Goal: Task Accomplishment & Management: Manage account settings

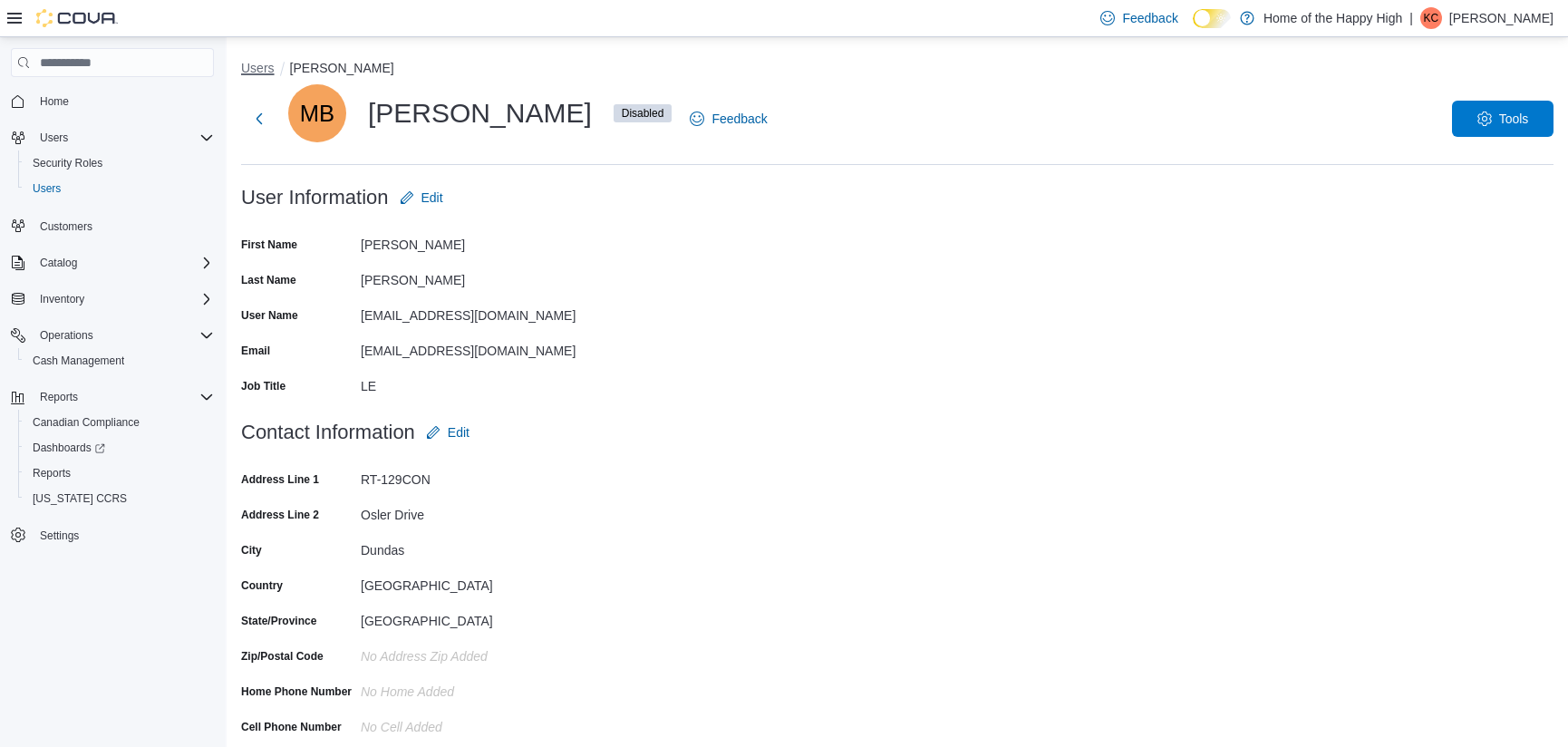
click at [261, 67] on button "Users" at bounding box center [258, 67] width 34 height 14
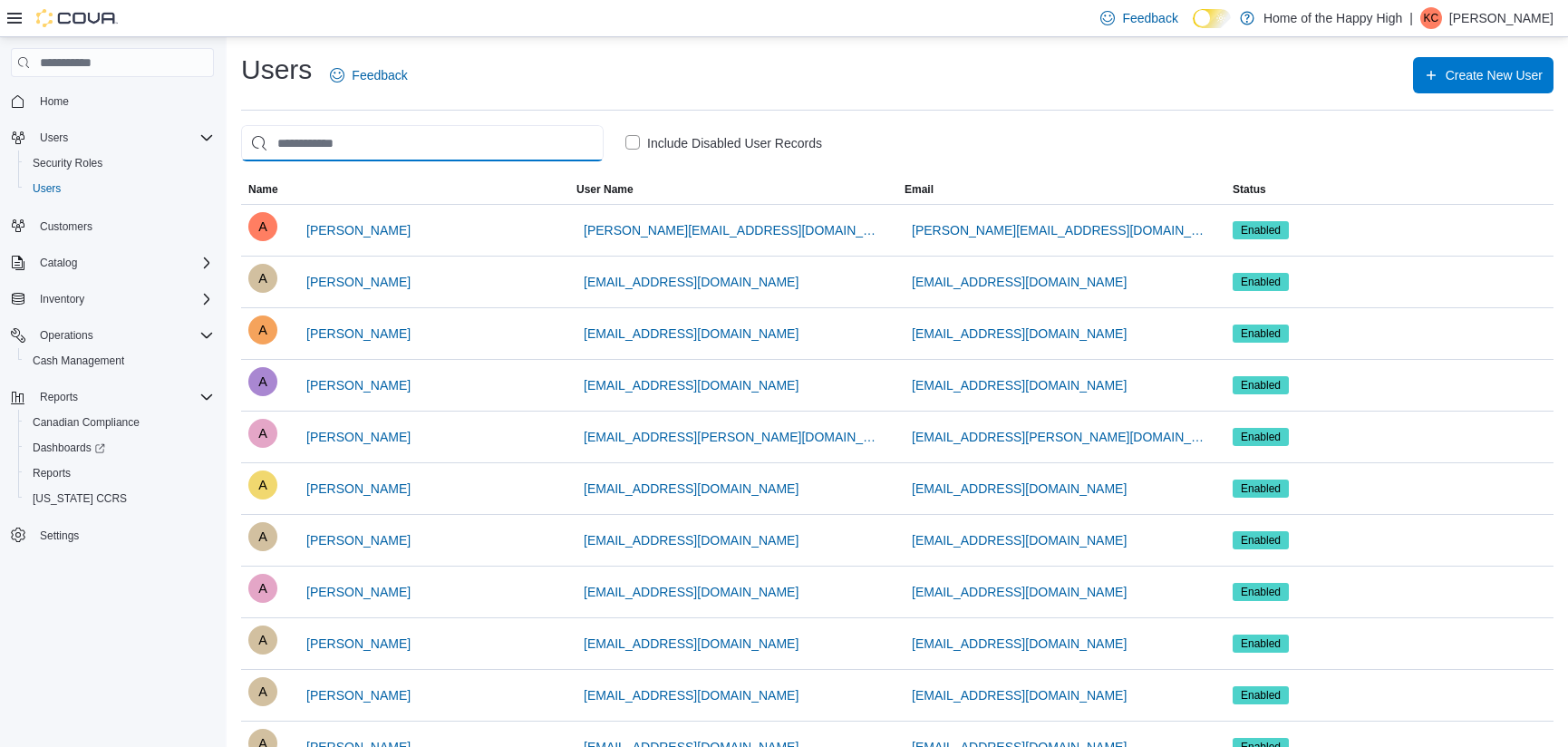
click at [332, 148] on input "search" at bounding box center [423, 144] width 362 height 36
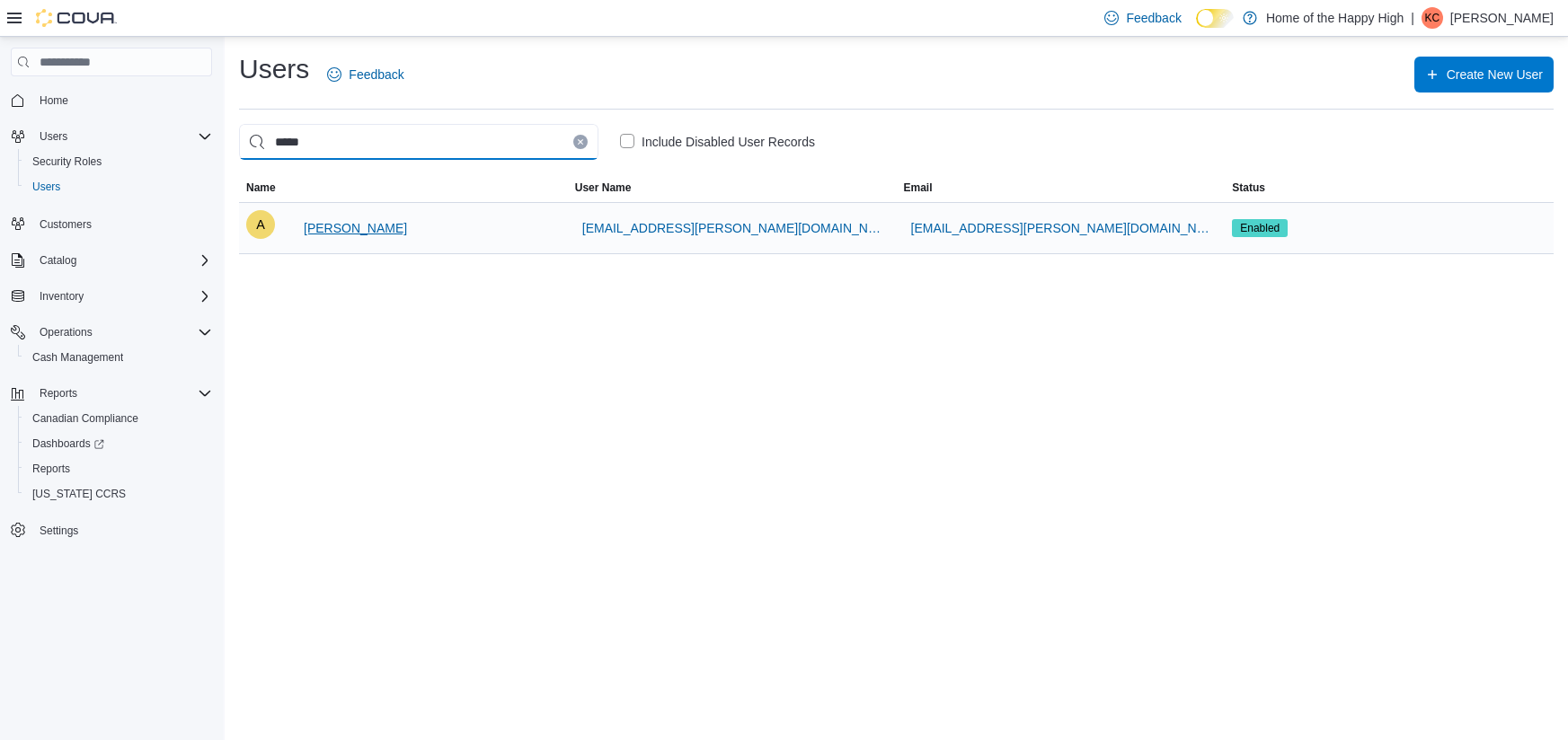
type input "*****"
click at [375, 232] on span "[PERSON_NAME]" at bounding box center [355, 228] width 104 height 18
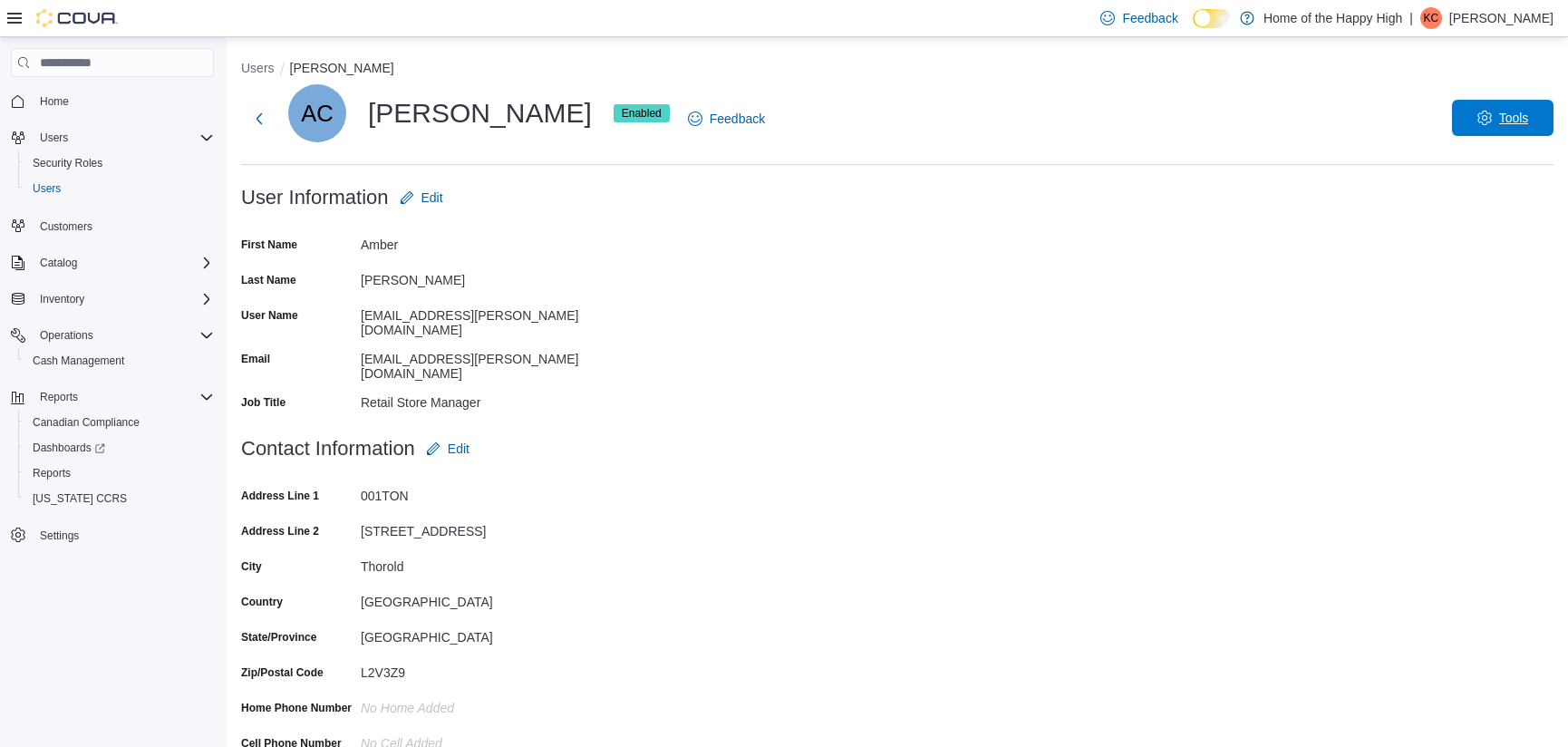
click at [1483, 126] on span "Tools" at bounding box center [1502, 118] width 80 height 36
click at [1477, 166] on span "Reset Password" at bounding box center [1487, 166] width 106 height 22
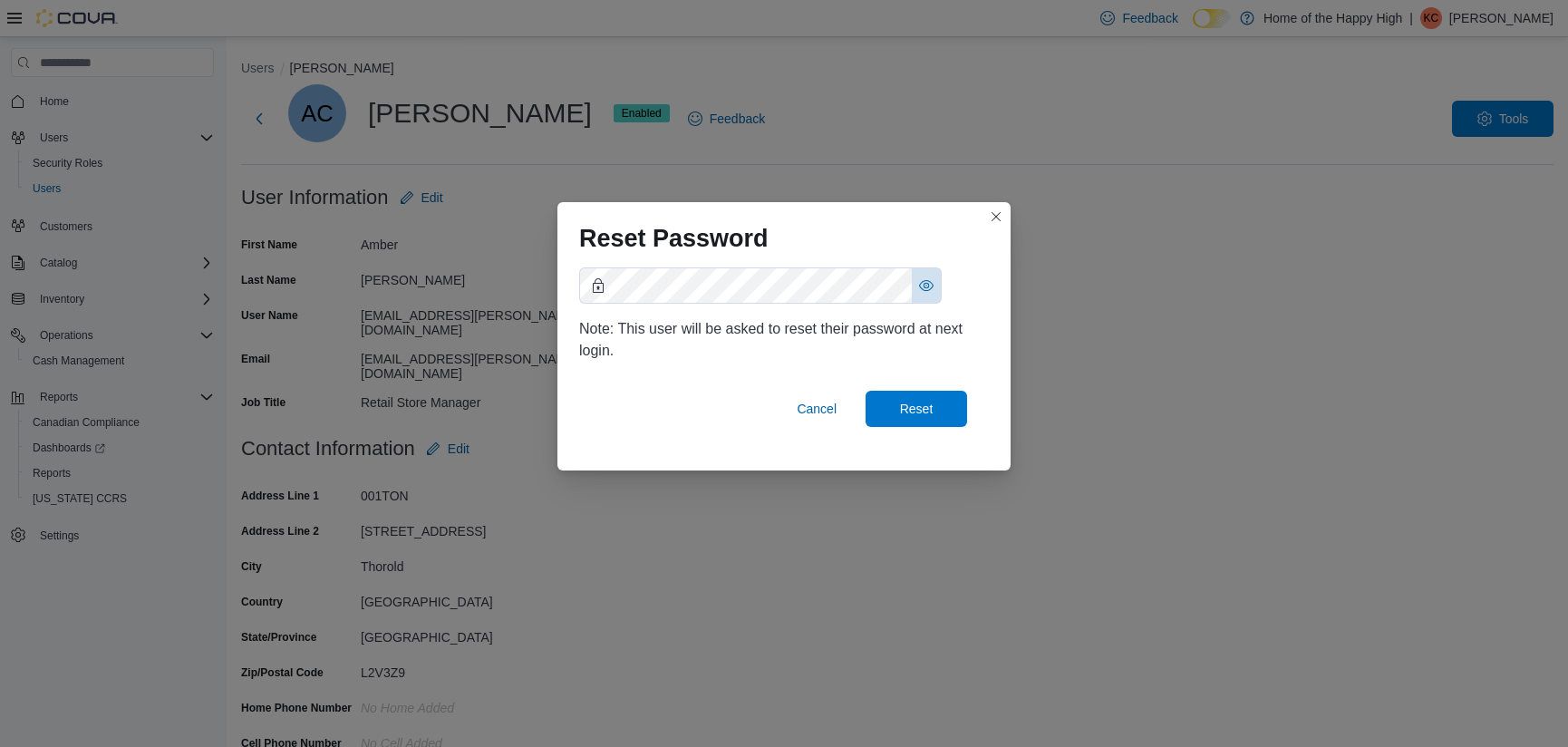
click at [927, 290] on button "Show password as plain text. Note: this will visually expose your password on t…" at bounding box center [926, 286] width 29 height 35
click at [903, 411] on span "Reset" at bounding box center [916, 408] width 34 height 18
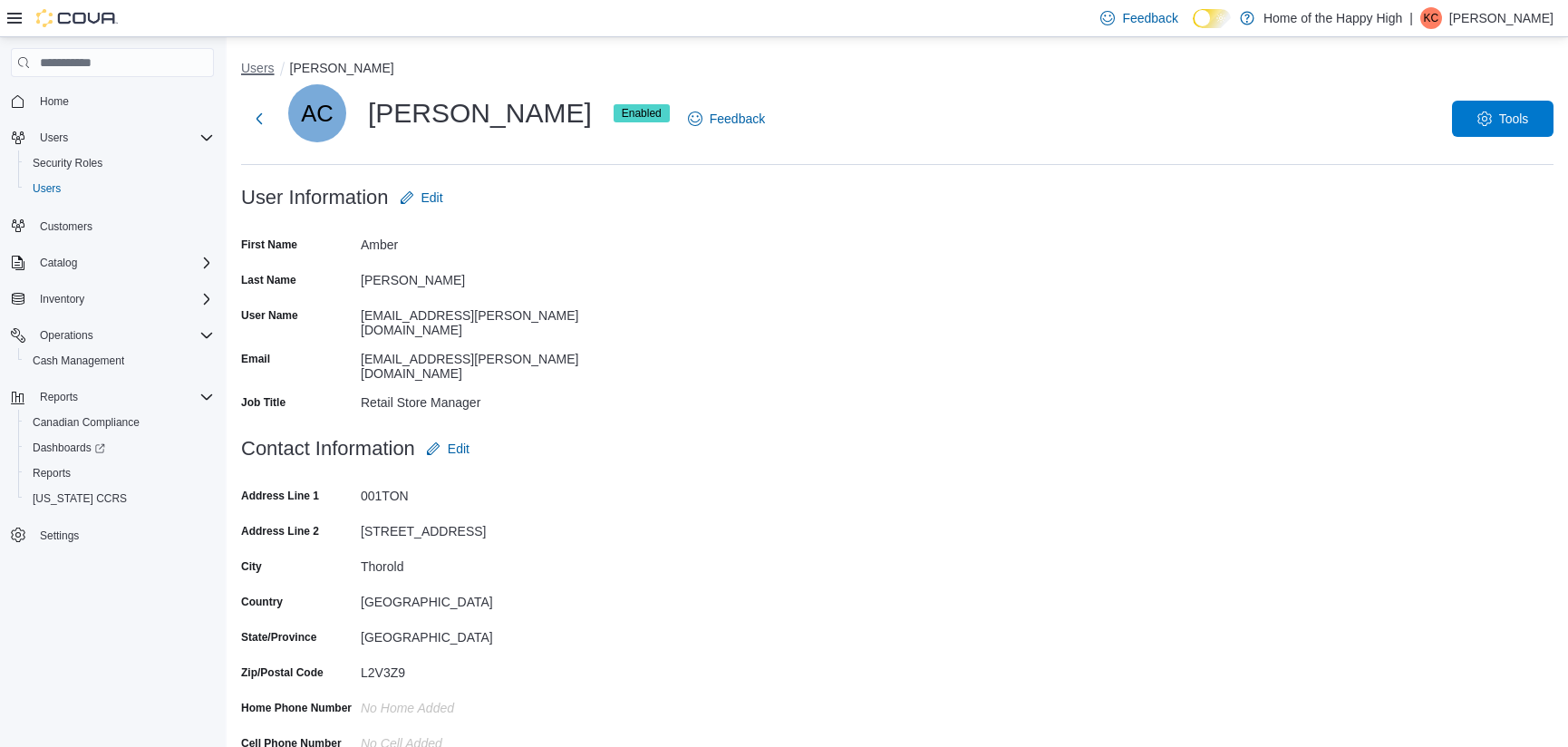
click at [256, 69] on button "Users" at bounding box center [258, 67] width 34 height 14
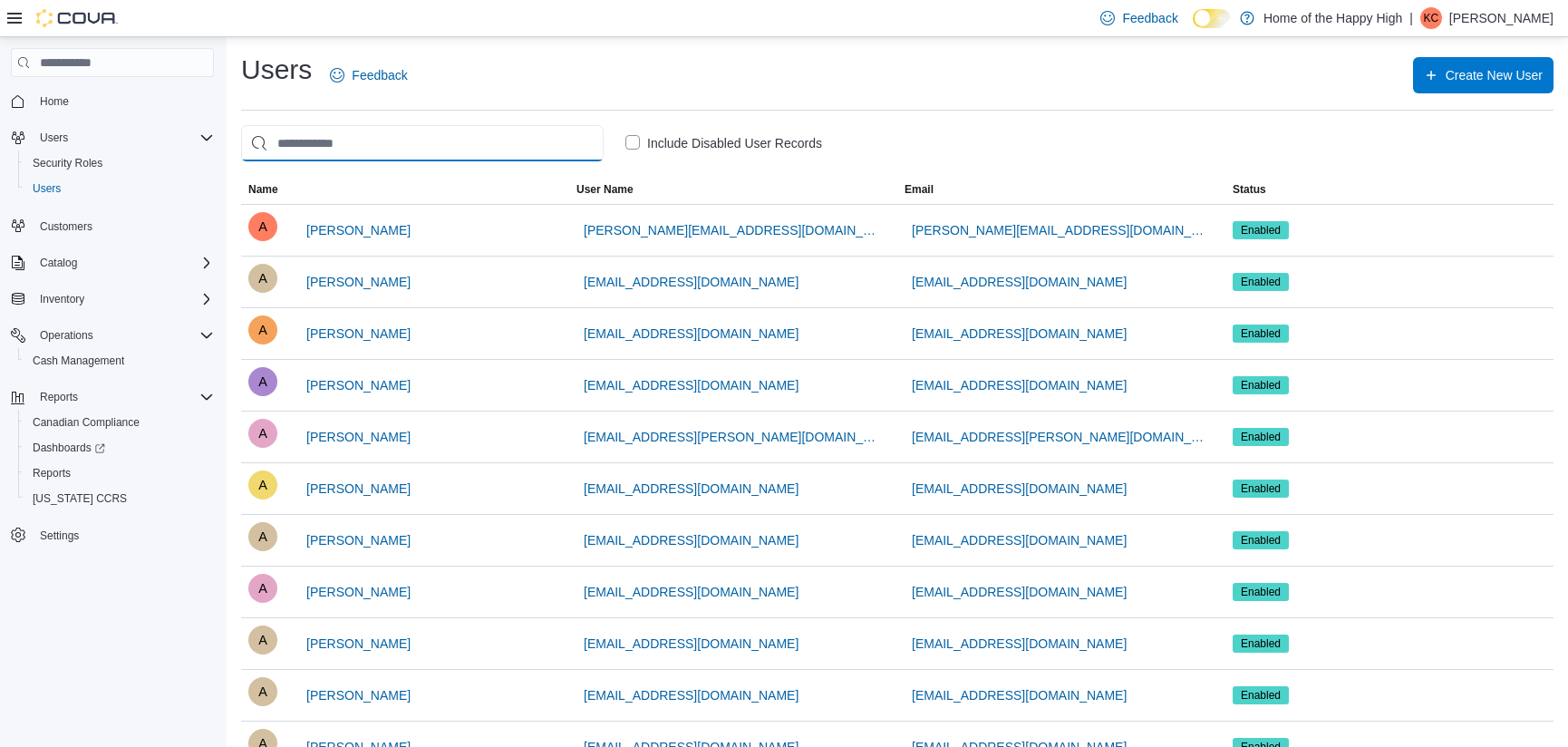
click at [349, 137] on input "search" at bounding box center [423, 144] width 362 height 36
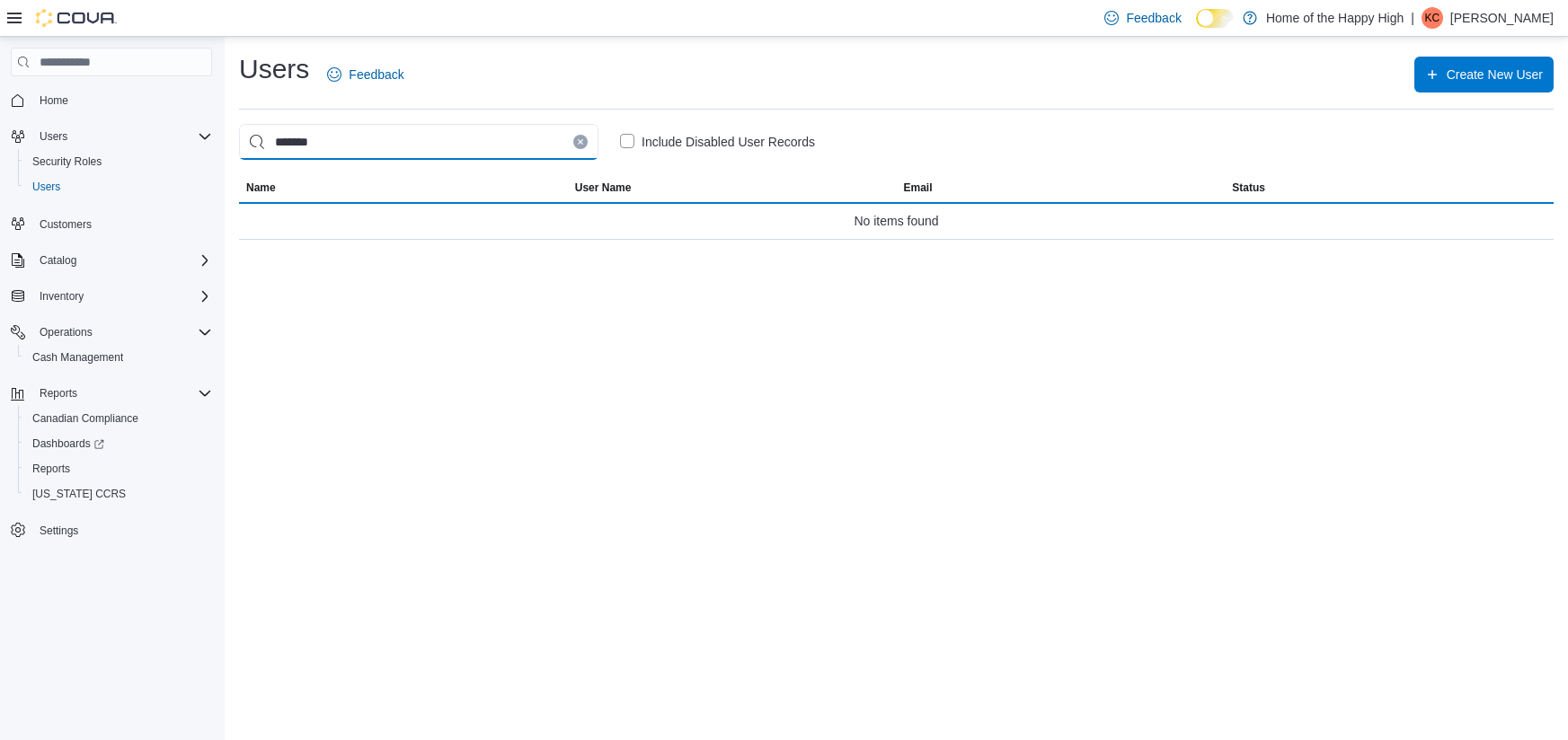
type input "*******"
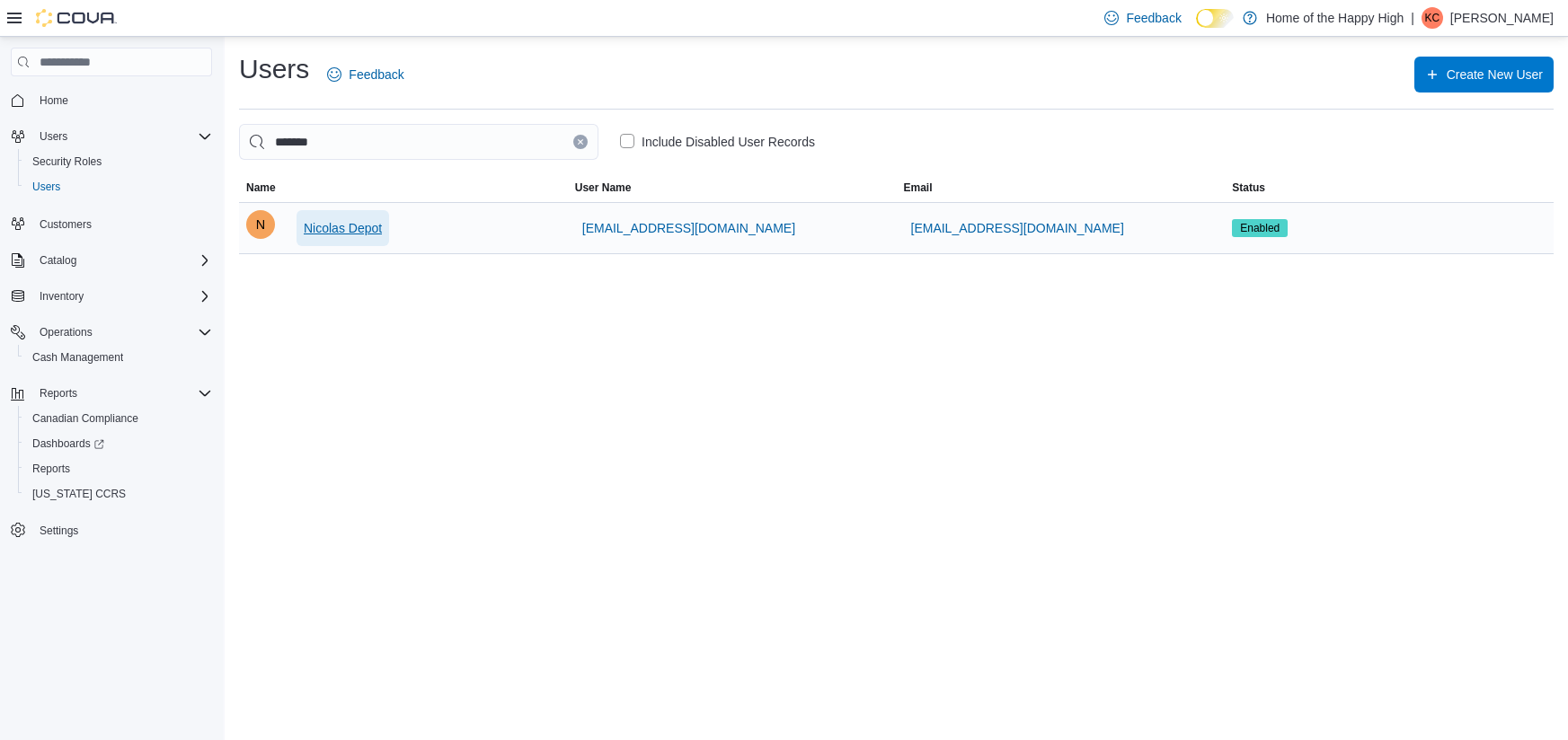
click at [353, 228] on span "Nicolas Depot" at bounding box center [343, 228] width 78 height 18
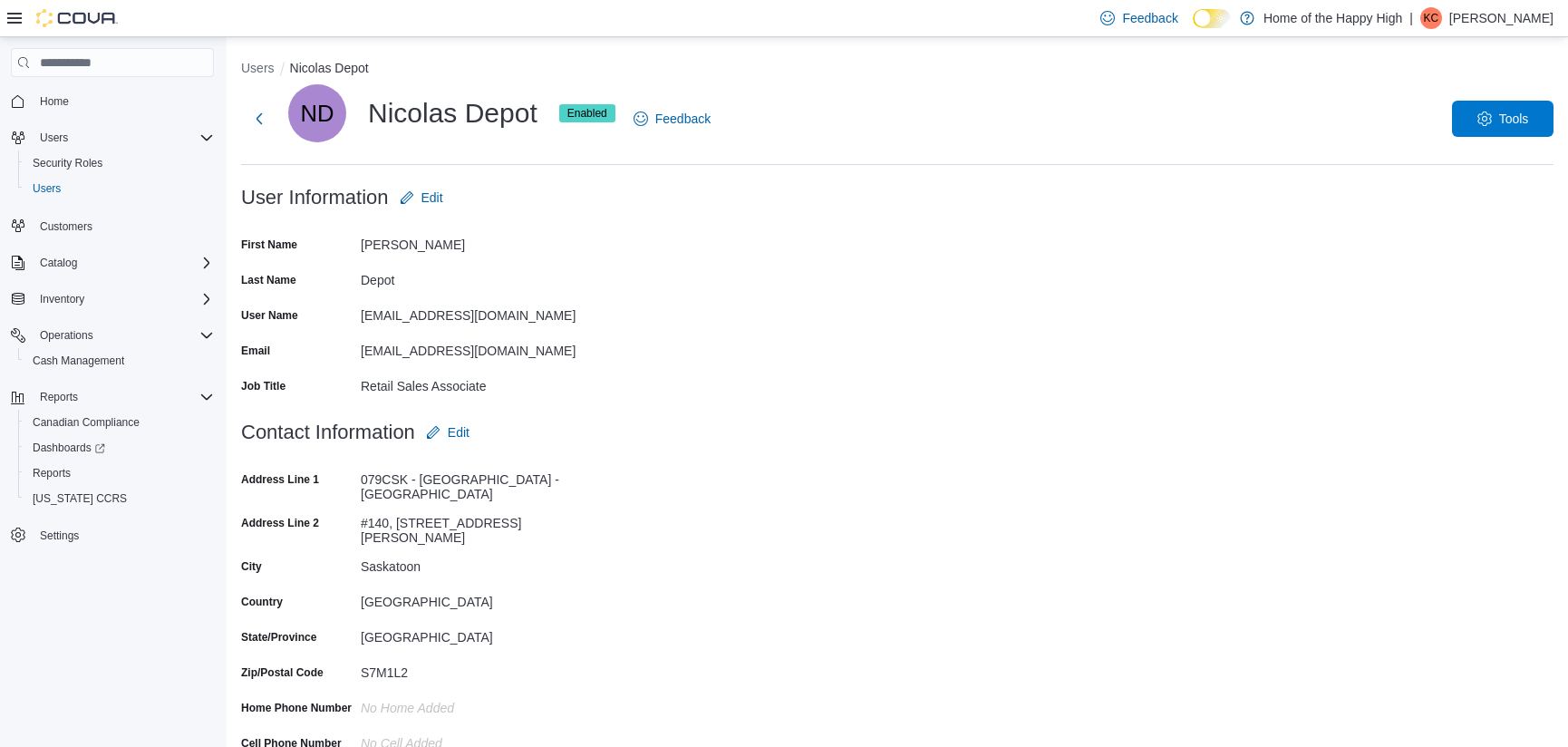
click at [1105, 109] on div "ND Nicolas Depot Enabled Feedback Tools" at bounding box center [897, 119] width 1312 height 69
click at [1510, 129] on span "Tools" at bounding box center [1502, 118] width 80 height 36
click at [1481, 202] on span "Disable User" at bounding box center [1475, 202] width 83 height 22
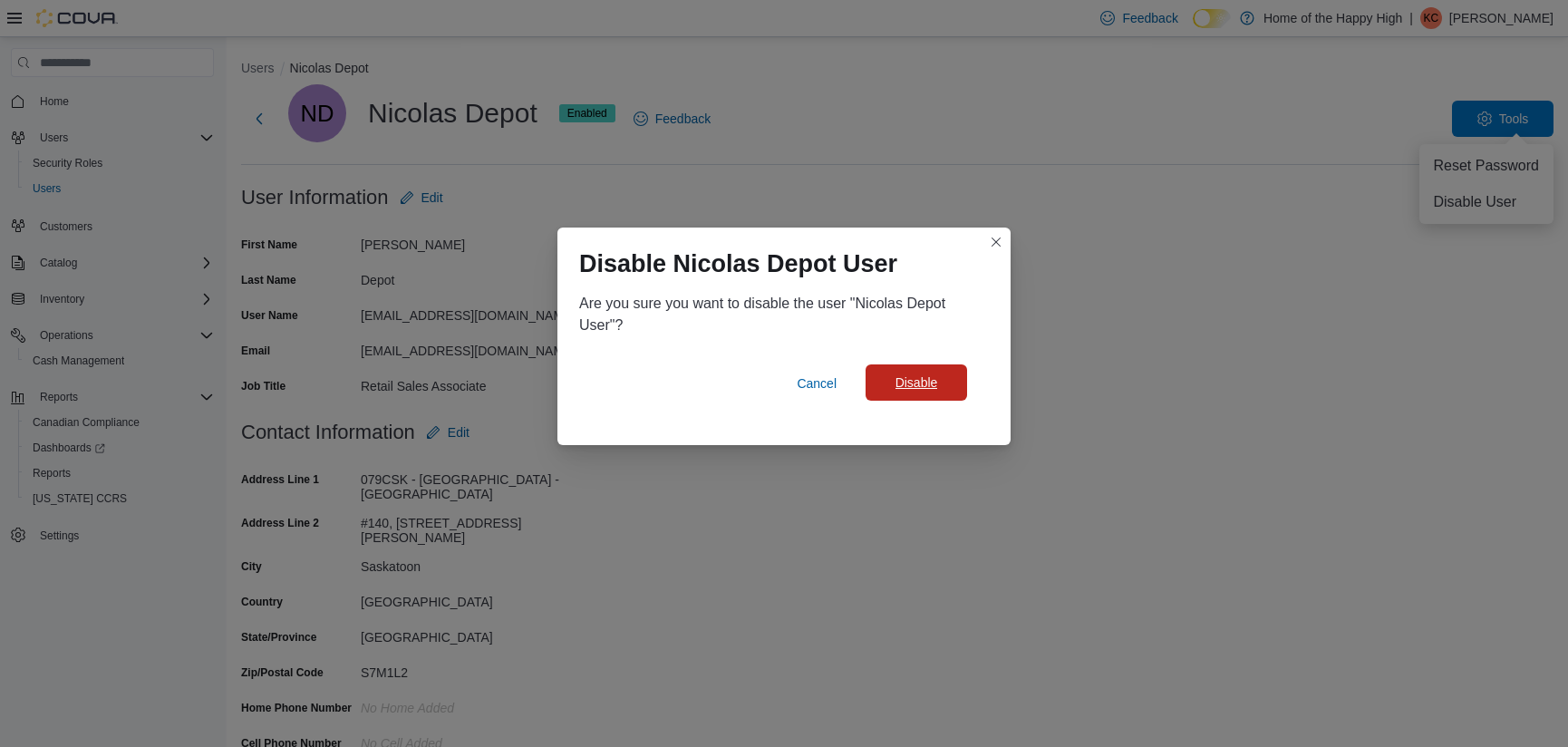
click at [938, 382] on span "Disable" at bounding box center [915, 383] width 80 height 36
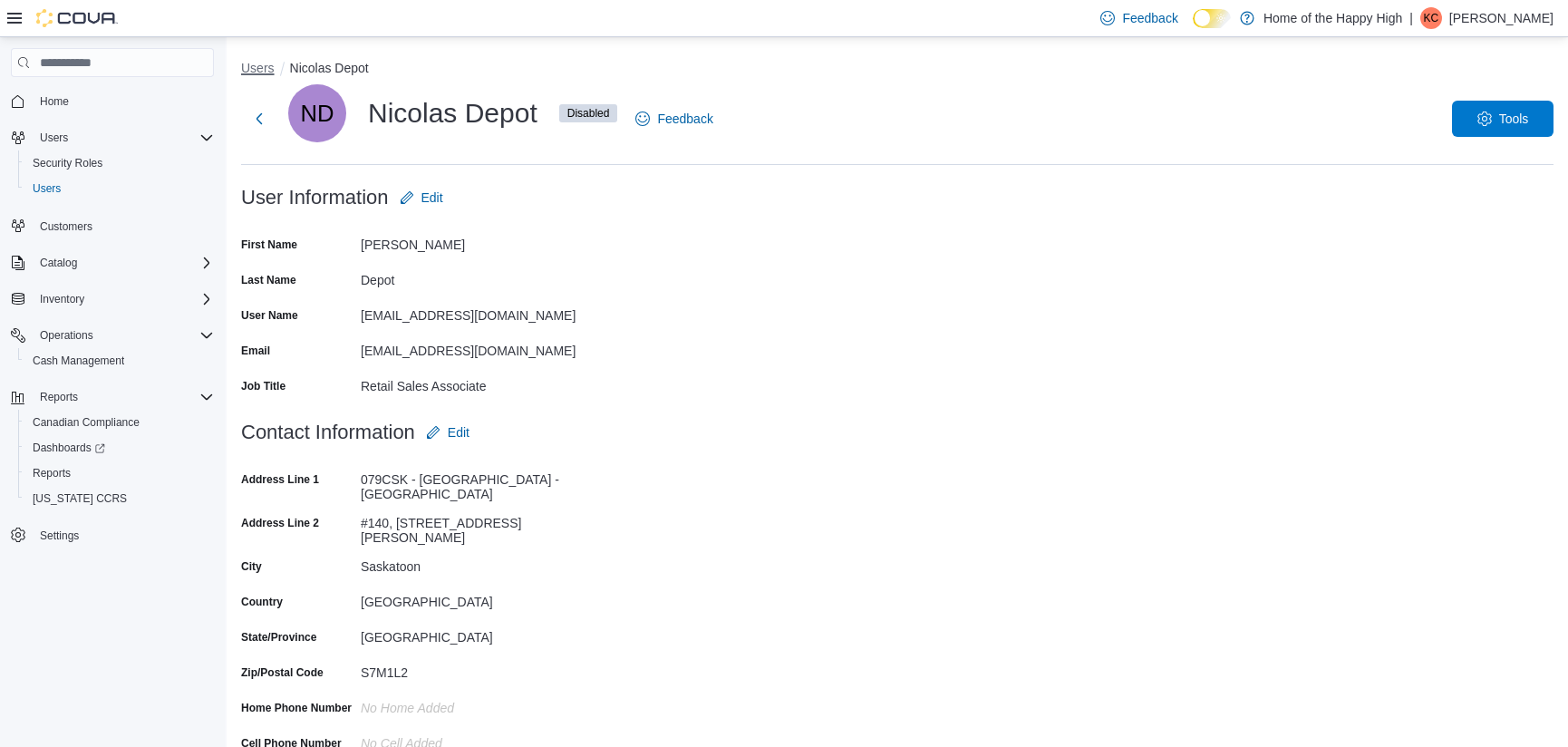
click at [260, 67] on button "Users" at bounding box center [258, 67] width 34 height 14
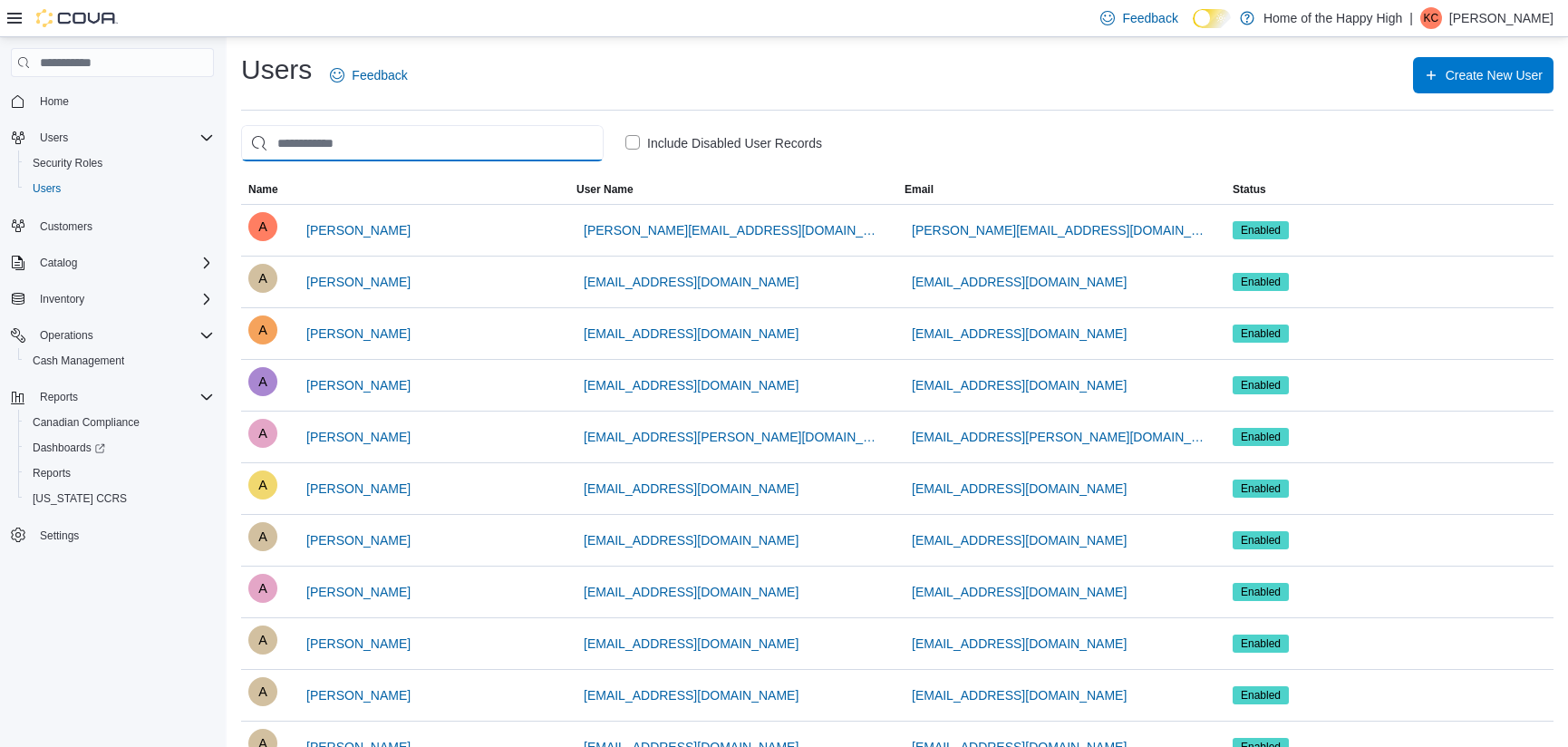
click at [301, 144] on input "search" at bounding box center [423, 144] width 362 height 36
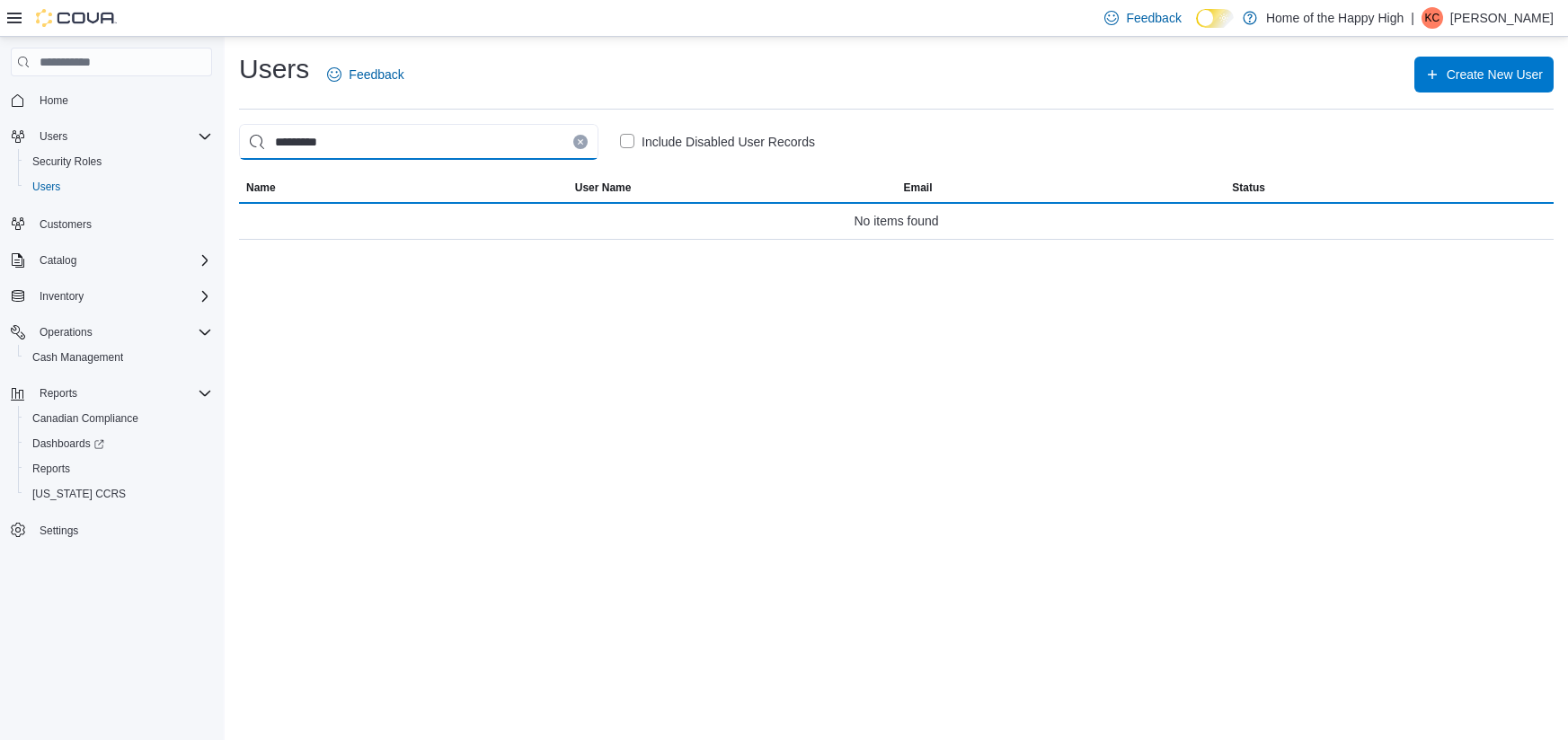
type input "*********"
